Goal: Obtain resource: Download file/media

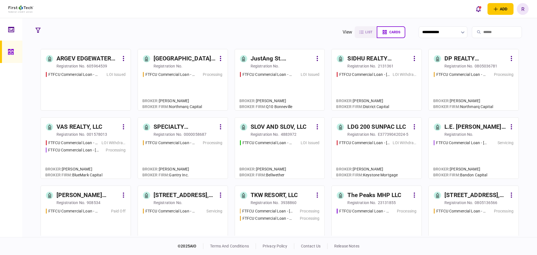
click at [397, 198] on div "The Peaks MHP LLC registration no. 23131855" at bounding box center [377, 198] width 80 height 15
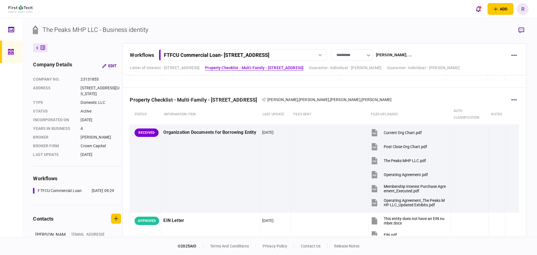
scroll to position [140, 0]
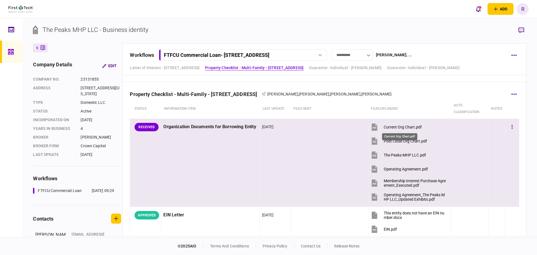
click at [397, 126] on div "Current Org Chart.pdf" at bounding box center [403, 127] width 38 height 4
click at [403, 156] on div "The Peaks MHP LLC.pdf" at bounding box center [405, 155] width 42 height 4
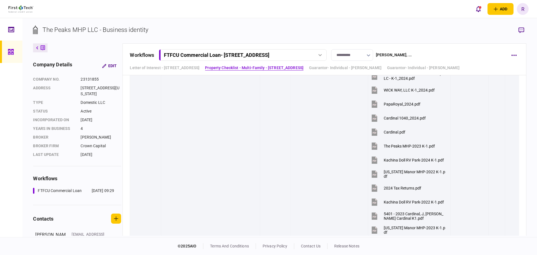
scroll to position [560, 0]
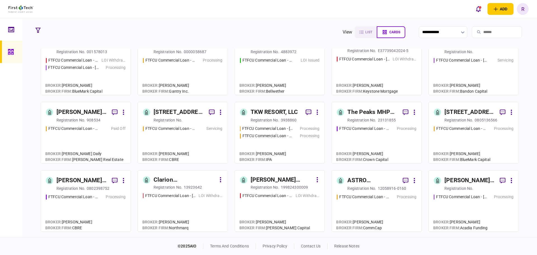
scroll to position [84, 0]
click at [82, 179] on div "[PERSON_NAME] & [PERSON_NAME] PROPERTY HOLDINGS, LLC" at bounding box center [82, 180] width 51 height 9
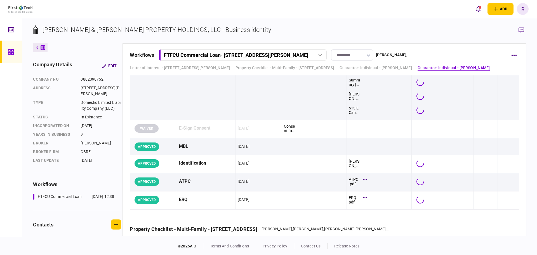
scroll to position [1802, 0]
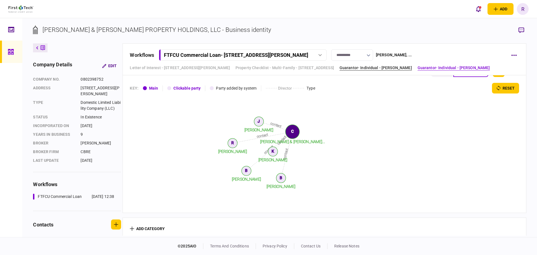
click at [368, 65] on link "Guarantor- Individual - Keith Cullum" at bounding box center [376, 68] width 72 height 6
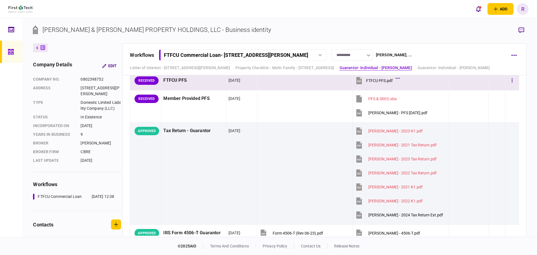
scroll to position [1061, 0]
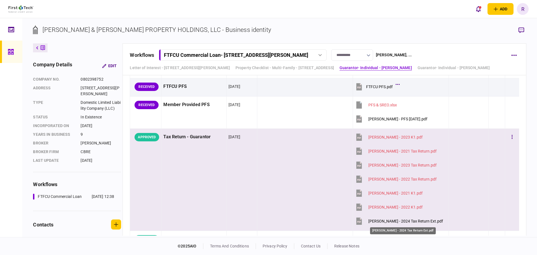
click at [405, 220] on div "Cullum, Keith - 2024 Tax Return Ext.pdf" at bounding box center [406, 221] width 75 height 4
